Goal: Check status: Check status

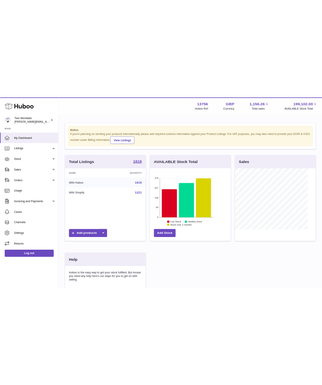
scroll to position [123, 164]
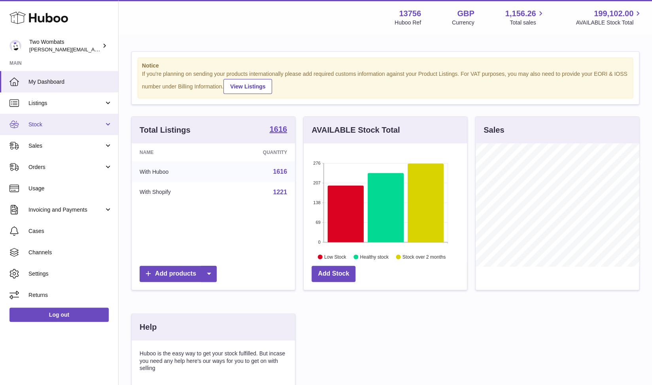
click at [108, 131] on link "Stock" at bounding box center [59, 124] width 118 height 21
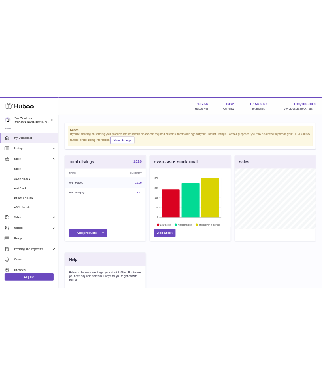
scroll to position [395123, 395099]
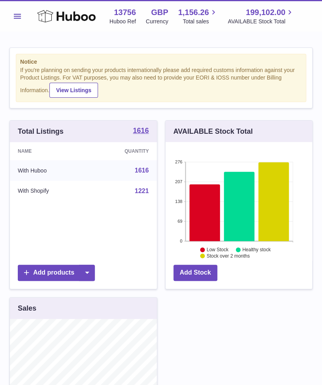
click at [22, 22] on button "Menu" at bounding box center [17, 16] width 16 height 16
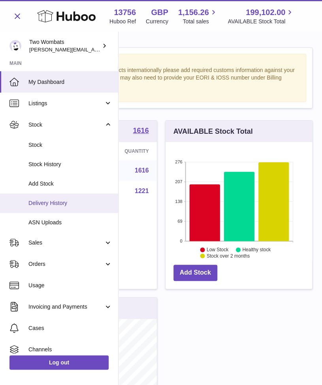
click at [72, 206] on span "Delivery History" at bounding box center [70, 203] width 84 height 8
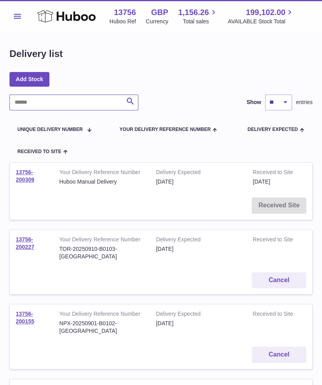
click at [83, 102] on input "text" at bounding box center [73, 102] width 129 height 16
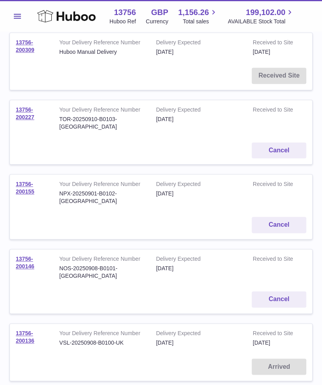
scroll to position [130, 0]
click at [25, 255] on link "13756-200146" at bounding box center [25, 262] width 19 height 14
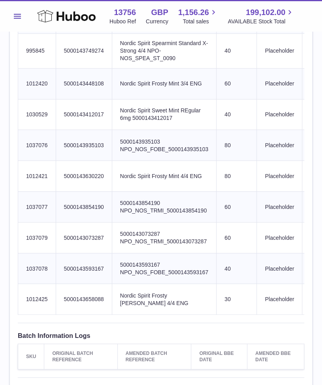
scroll to position [348, 0]
click at [13, 11] on button "Menu" at bounding box center [17, 16] width 16 height 16
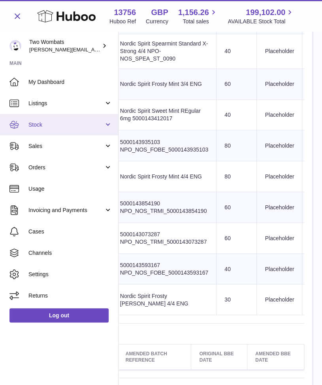
click at [103, 128] on span "Stock" at bounding box center [65, 125] width 75 height 8
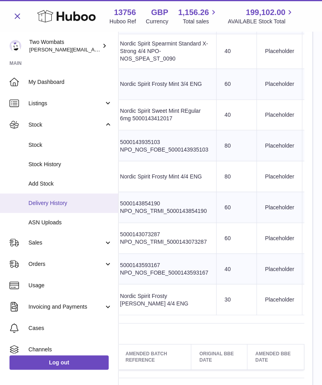
click at [62, 204] on span "Delivery History" at bounding box center [70, 203] width 84 height 8
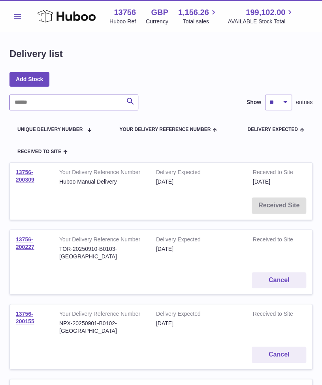
click at [67, 102] on input "text" at bounding box center [73, 102] width 129 height 16
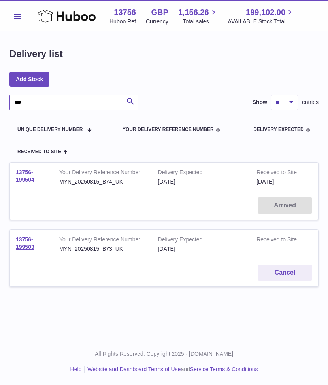
type input "***"
click at [24, 170] on link "13756-199504" at bounding box center [25, 176] width 19 height 14
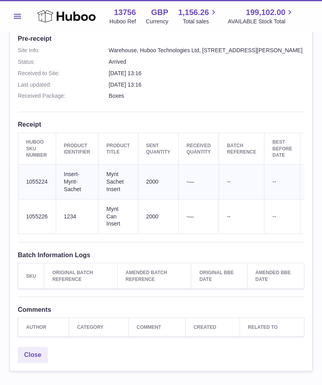
scroll to position [227, 0]
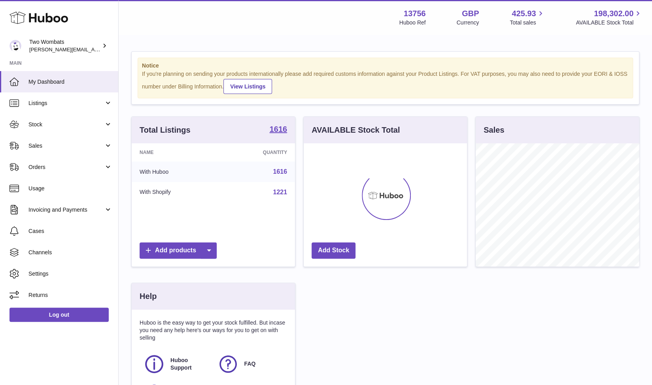
scroll to position [123, 164]
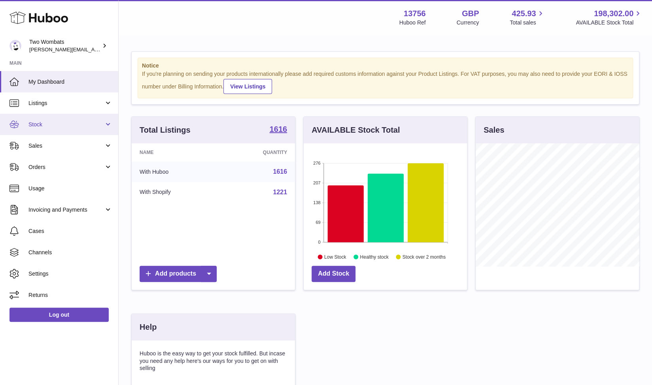
click at [111, 128] on link "Stock" at bounding box center [59, 124] width 118 height 21
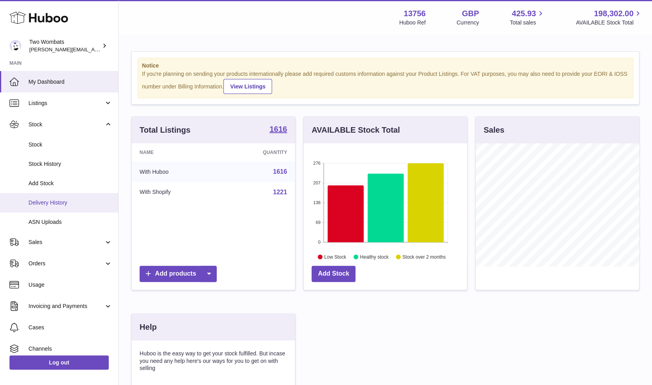
click at [69, 207] on link "Delivery History" at bounding box center [59, 202] width 118 height 19
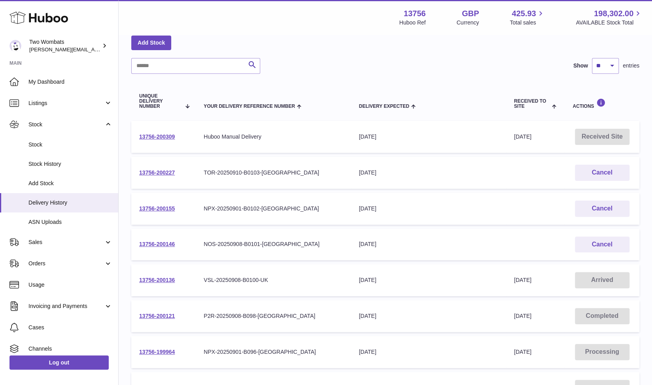
scroll to position [40, 0]
click at [168, 136] on link "13756-200309" at bounding box center [157, 137] width 36 height 6
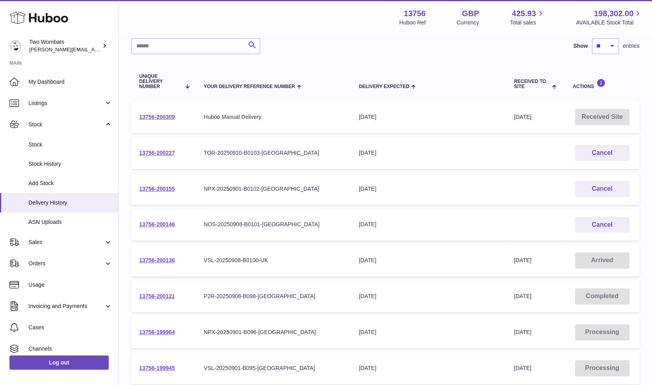
scroll to position [60, 0]
click at [153, 225] on link "13756-200146" at bounding box center [157, 224] width 36 height 6
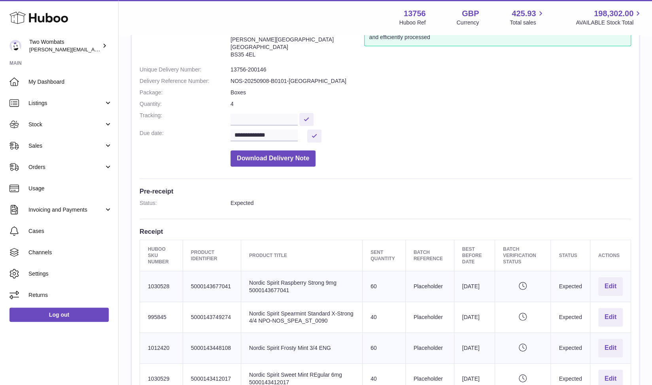
scroll to position [66, 0]
drag, startPoint x: 266, startPoint y: 70, endPoint x: 225, endPoint y: 71, distance: 40.3
click at [225, 71] on dl "**********" at bounding box center [385, 96] width 491 height 150
copy dl "13756-200146"
